Goal: Task Accomplishment & Management: Manage account settings

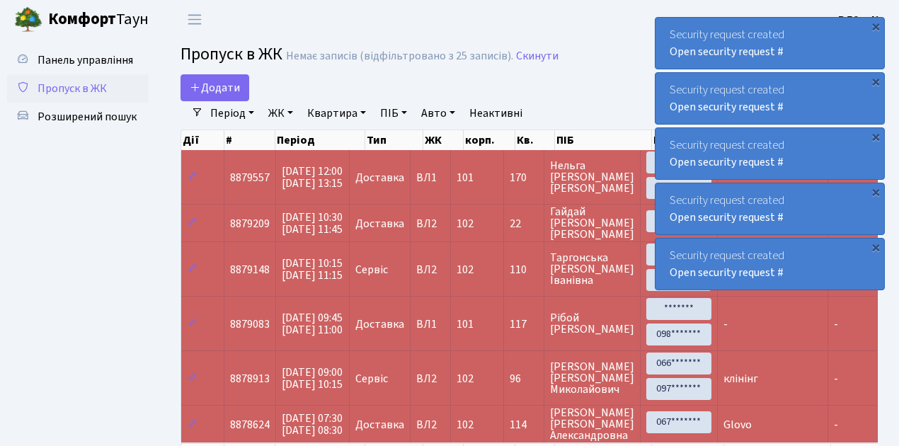
select select "25"
click at [63, 87] on span "Пропуск в ЖК" at bounding box center [72, 89] width 69 height 16
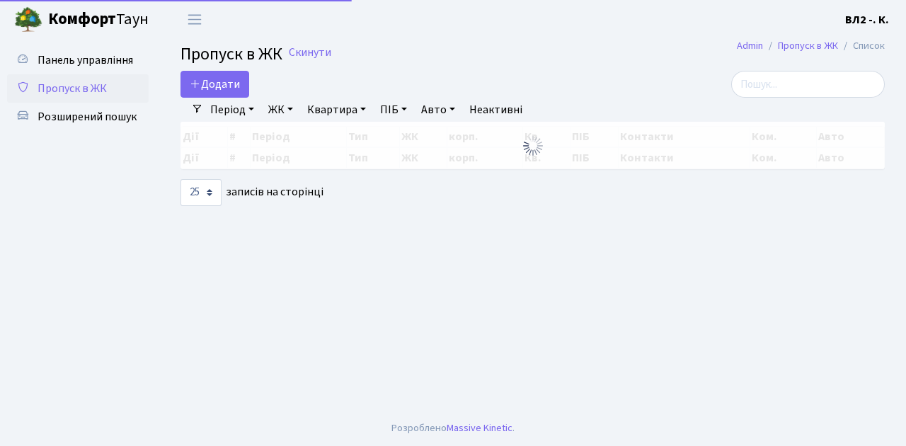
select select "25"
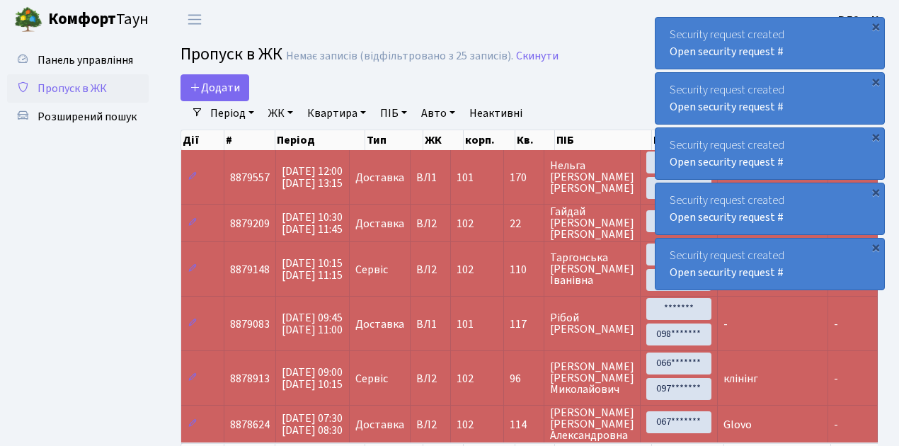
click at [91, 87] on span "Пропуск в ЖК" at bounding box center [72, 89] width 69 height 16
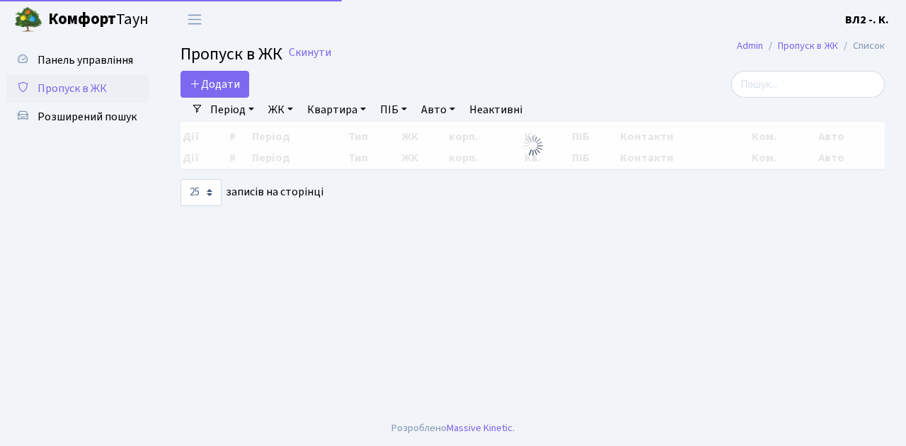
select select "25"
